Goal: Find specific page/section

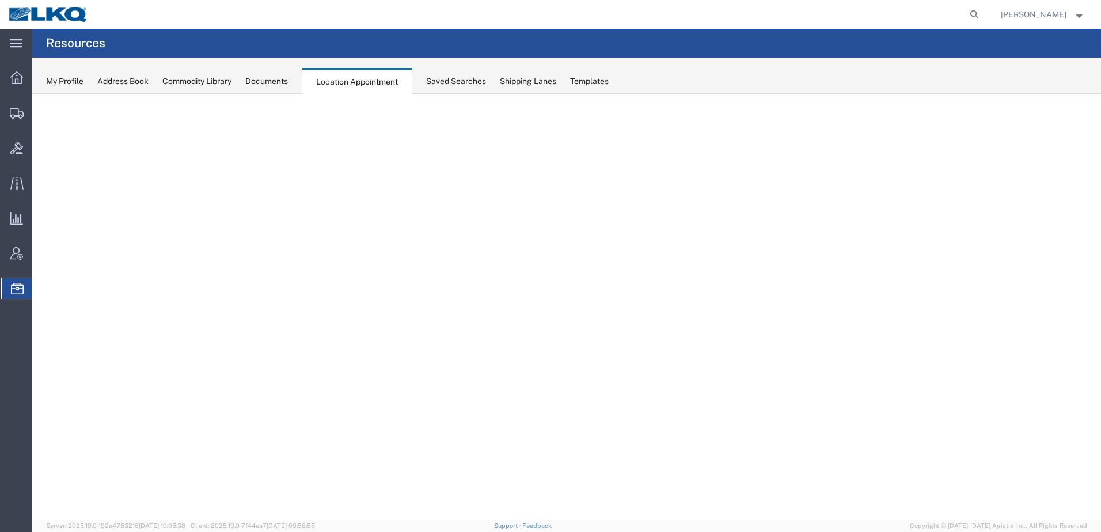
select select "30704"
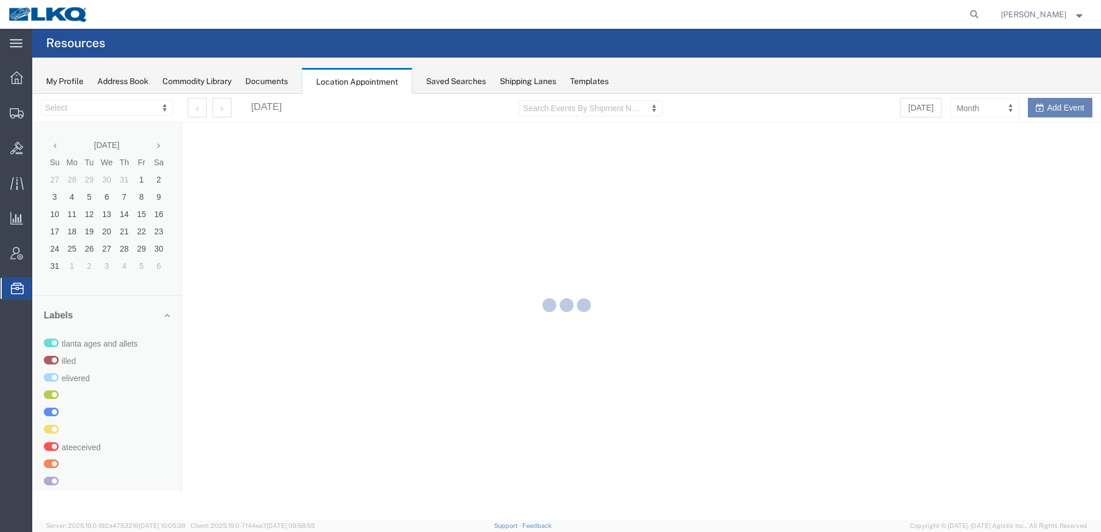
select select "30704"
